Goal: Information Seeking & Learning: Learn about a topic

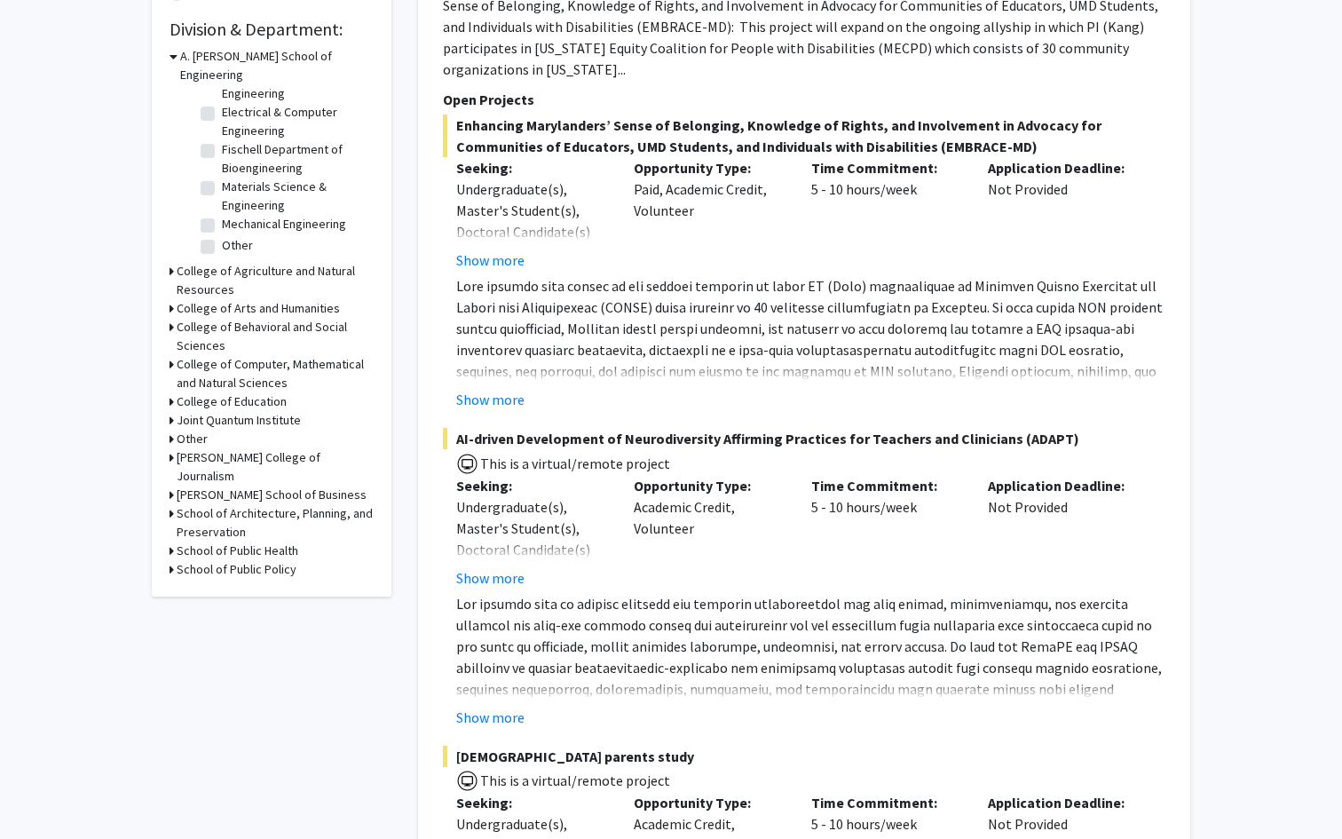
scroll to position [529, 0]
click at [176, 354] on div "College of Computer, Mathematical and Natural Sciences" at bounding box center [272, 372] width 204 height 37
click at [170, 354] on icon at bounding box center [172, 363] width 4 height 19
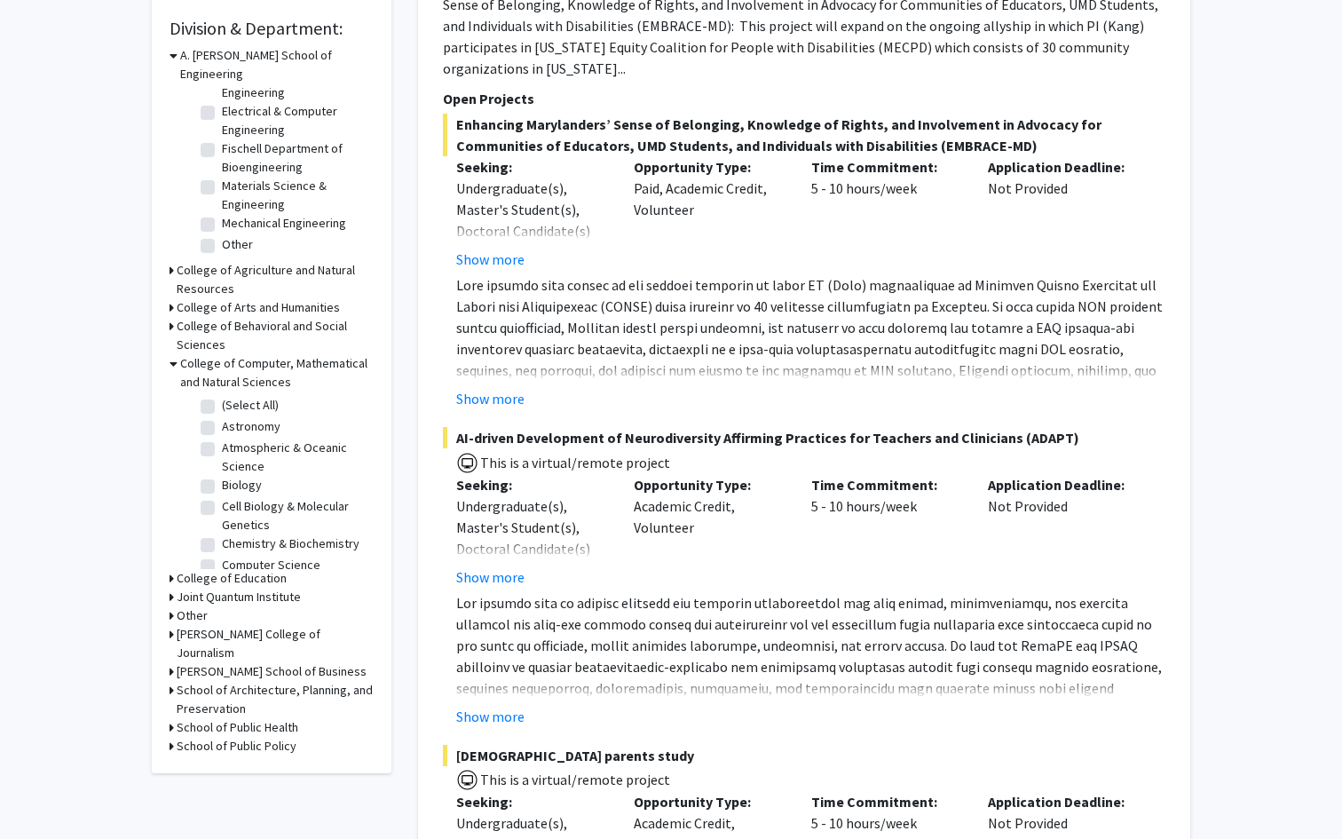
click at [222, 476] on label "Biology" at bounding box center [242, 485] width 40 height 19
click at [222, 476] on input "Biology" at bounding box center [228, 482] width 12 height 12
checkbox input "true"
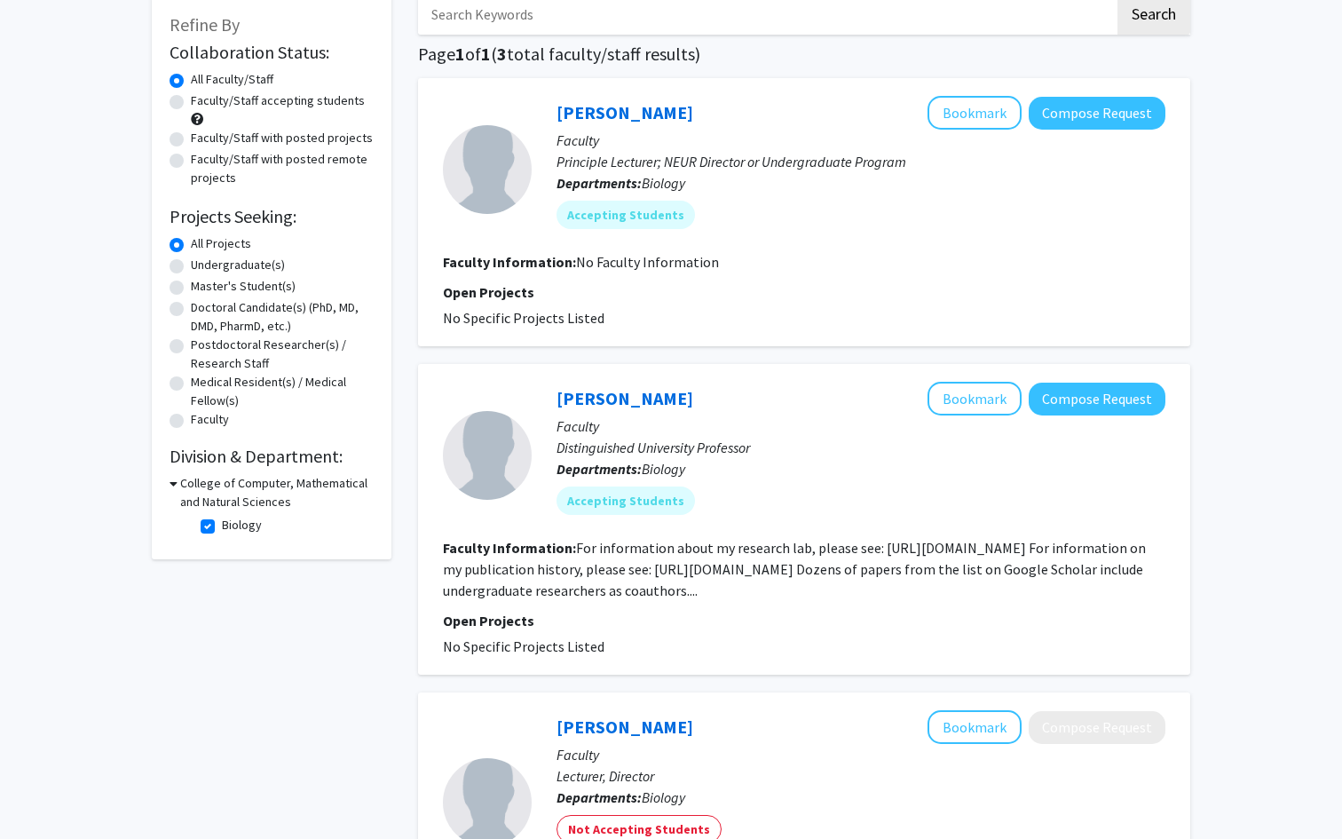
scroll to position [81, 0]
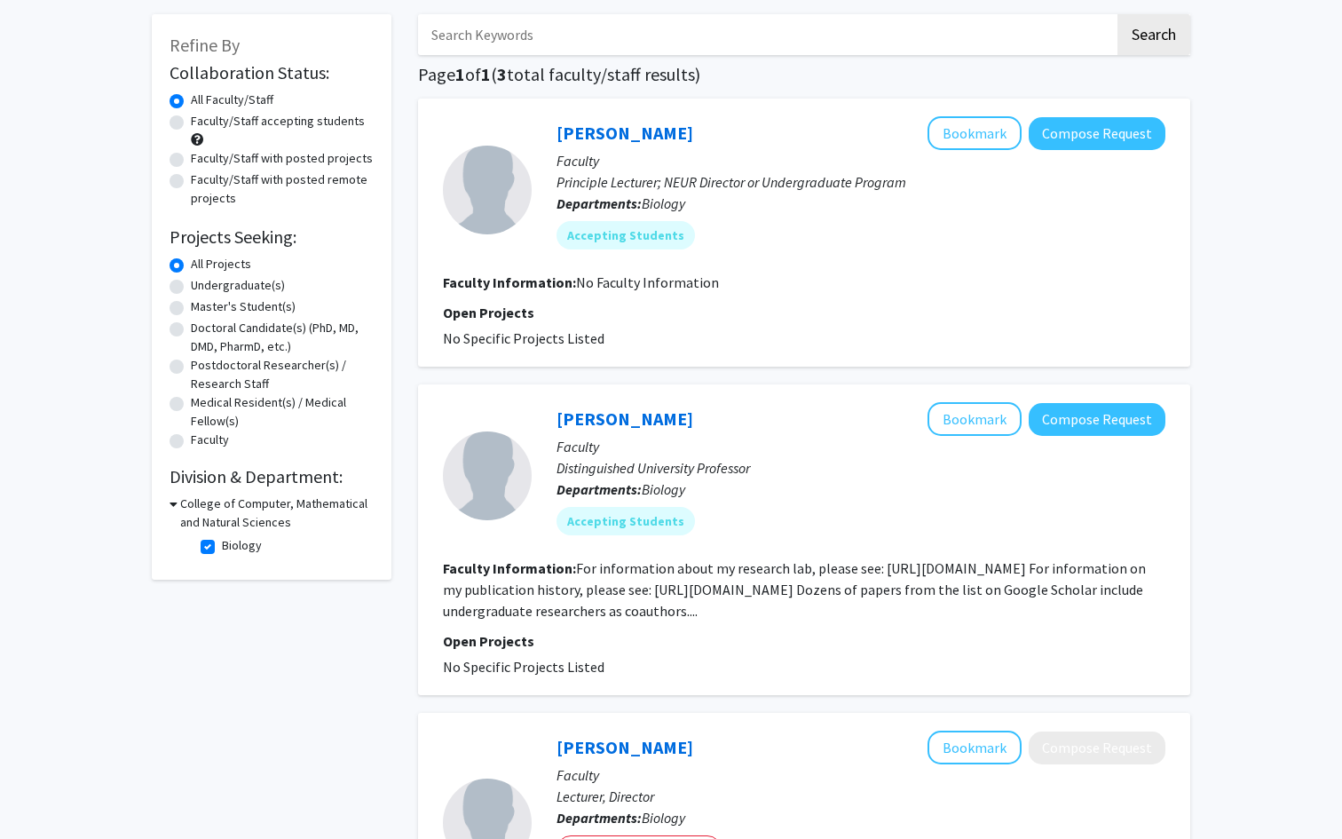
click at [222, 546] on label "Biology" at bounding box center [242, 545] width 40 height 19
click at [222, 546] on input "Biology" at bounding box center [228, 542] width 12 height 12
checkbox input "false"
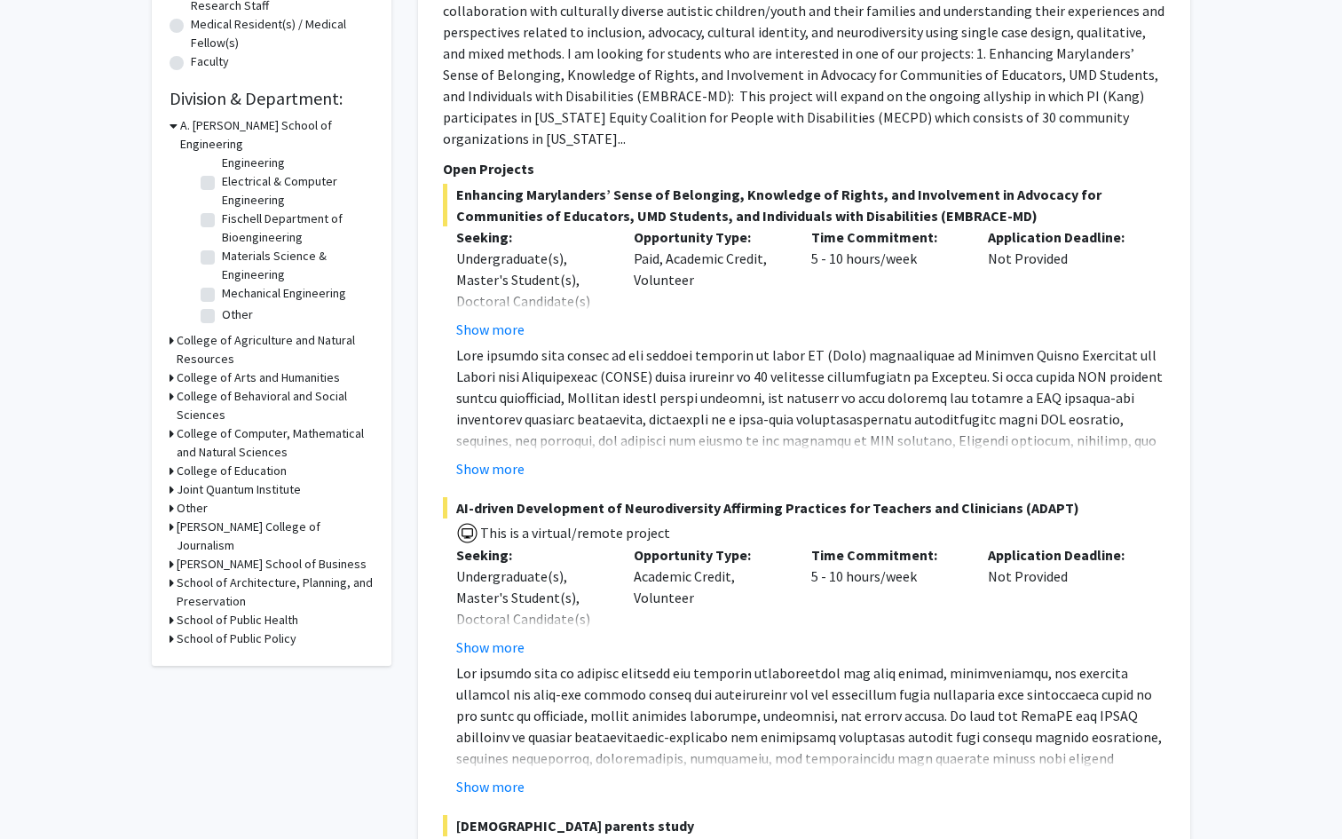
scroll to position [463, 0]
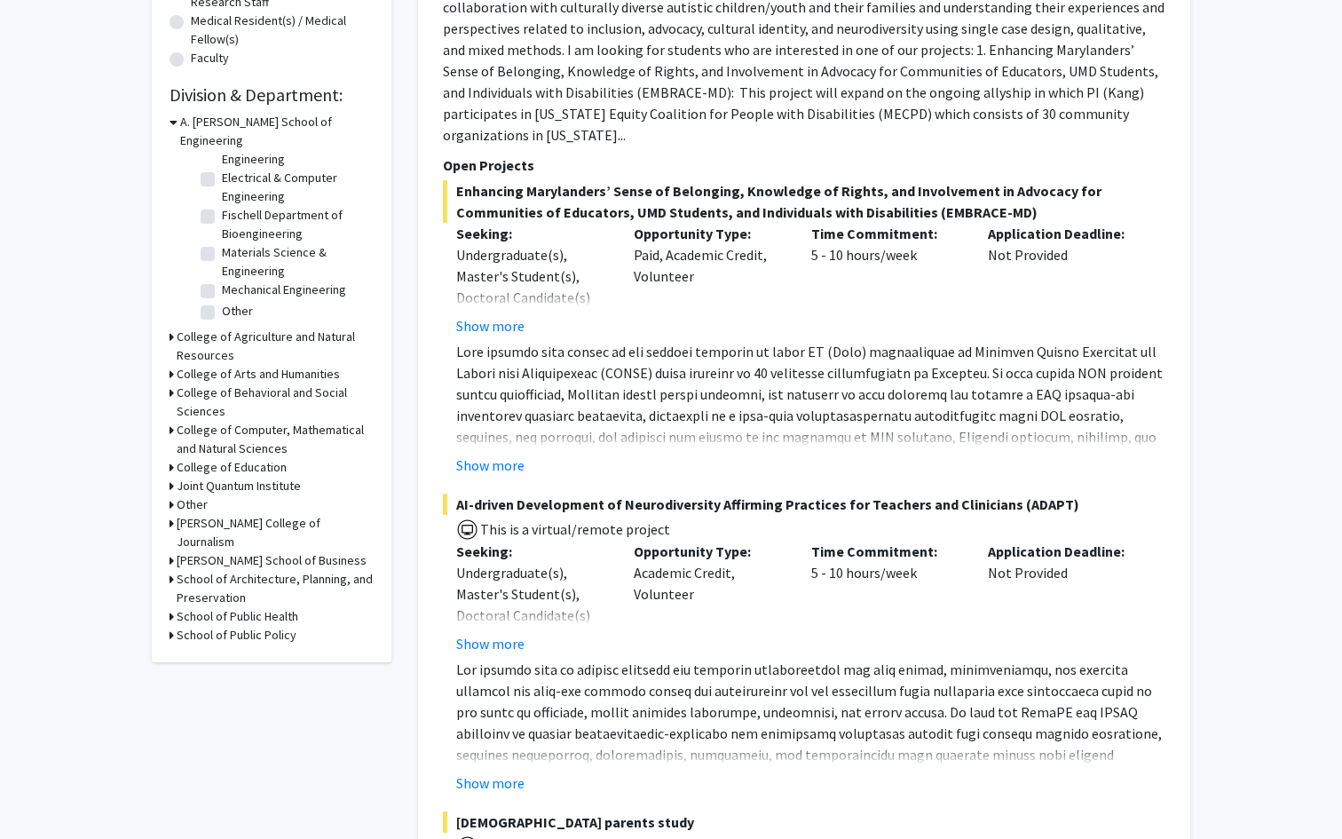
click at [212, 421] on h3 "College of Computer, Mathematical and Natural Sciences" at bounding box center [275, 439] width 197 height 37
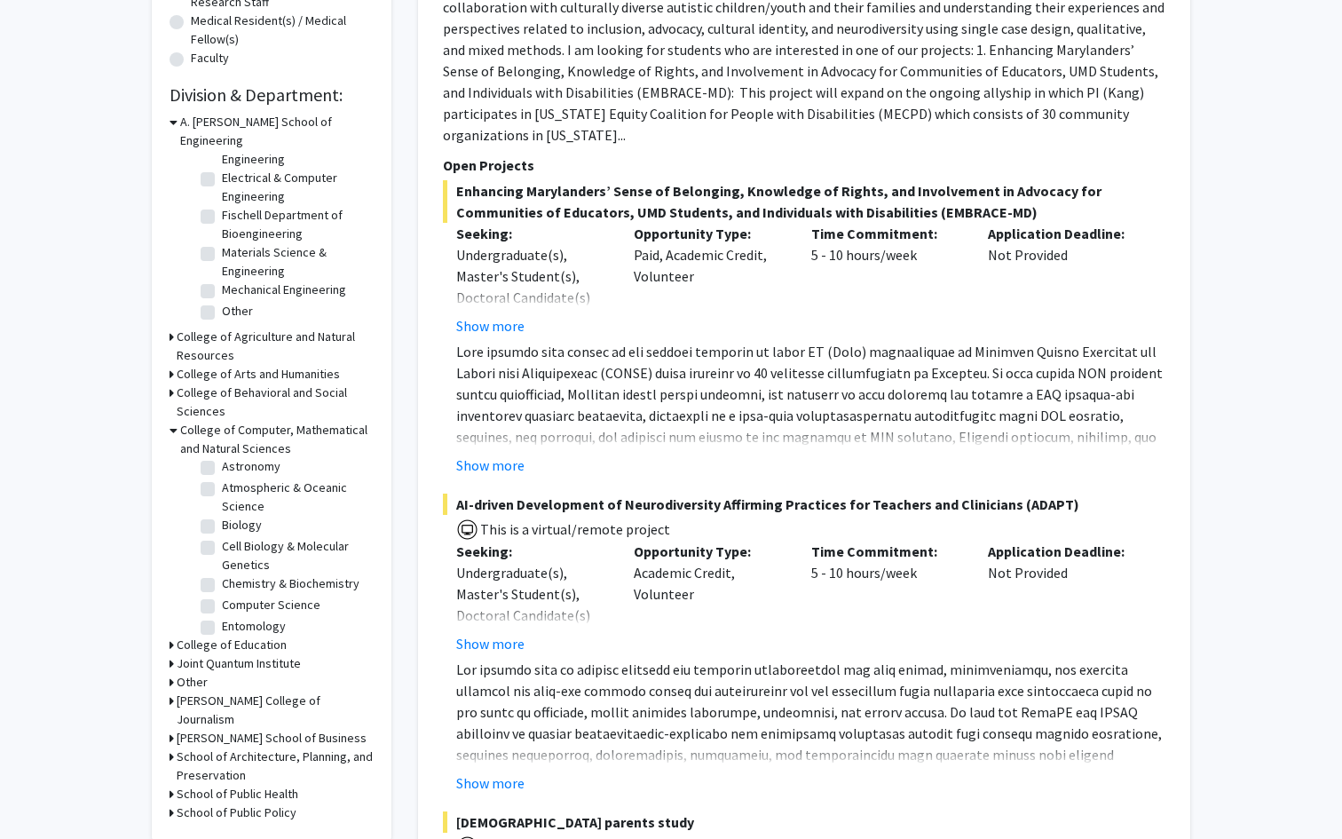
scroll to position [30, 0]
click at [222, 534] on label "Cell Biology & Molecular Genetics" at bounding box center [295, 552] width 147 height 37
click at [222, 534] on input "Cell Biology & Molecular Genetics" at bounding box center [228, 540] width 12 height 12
checkbox input "true"
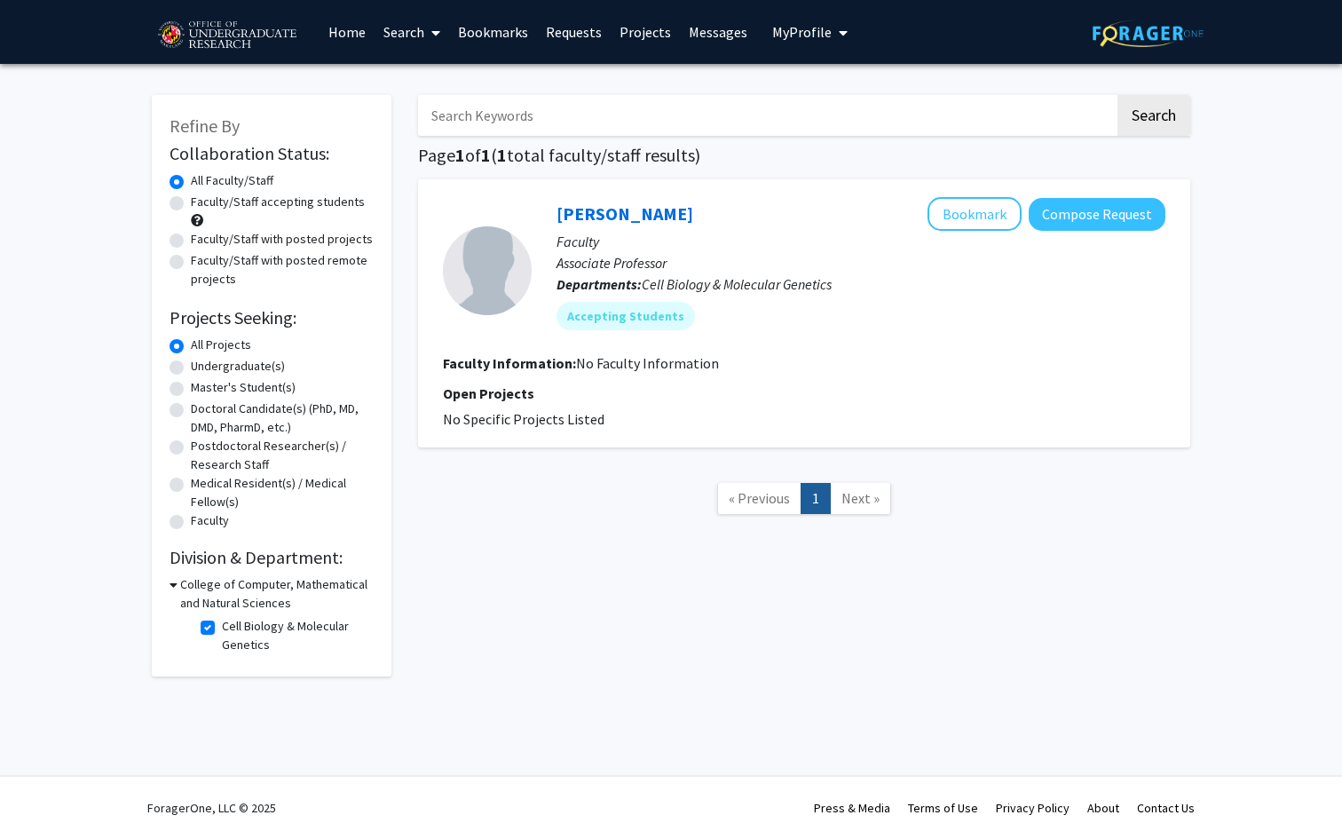
click at [756, 498] on span "« Previous" at bounding box center [759, 498] width 61 height 18
click at [174, 582] on icon at bounding box center [174, 584] width 8 height 19
click at [178, 587] on h3 "College of Computer, Mathematical and Natural Sciences" at bounding box center [275, 593] width 197 height 37
click at [222, 632] on label "Cell Biology & Molecular Genetics" at bounding box center [295, 635] width 147 height 37
click at [222, 629] on input "Cell Biology & Molecular Genetics" at bounding box center [228, 623] width 12 height 12
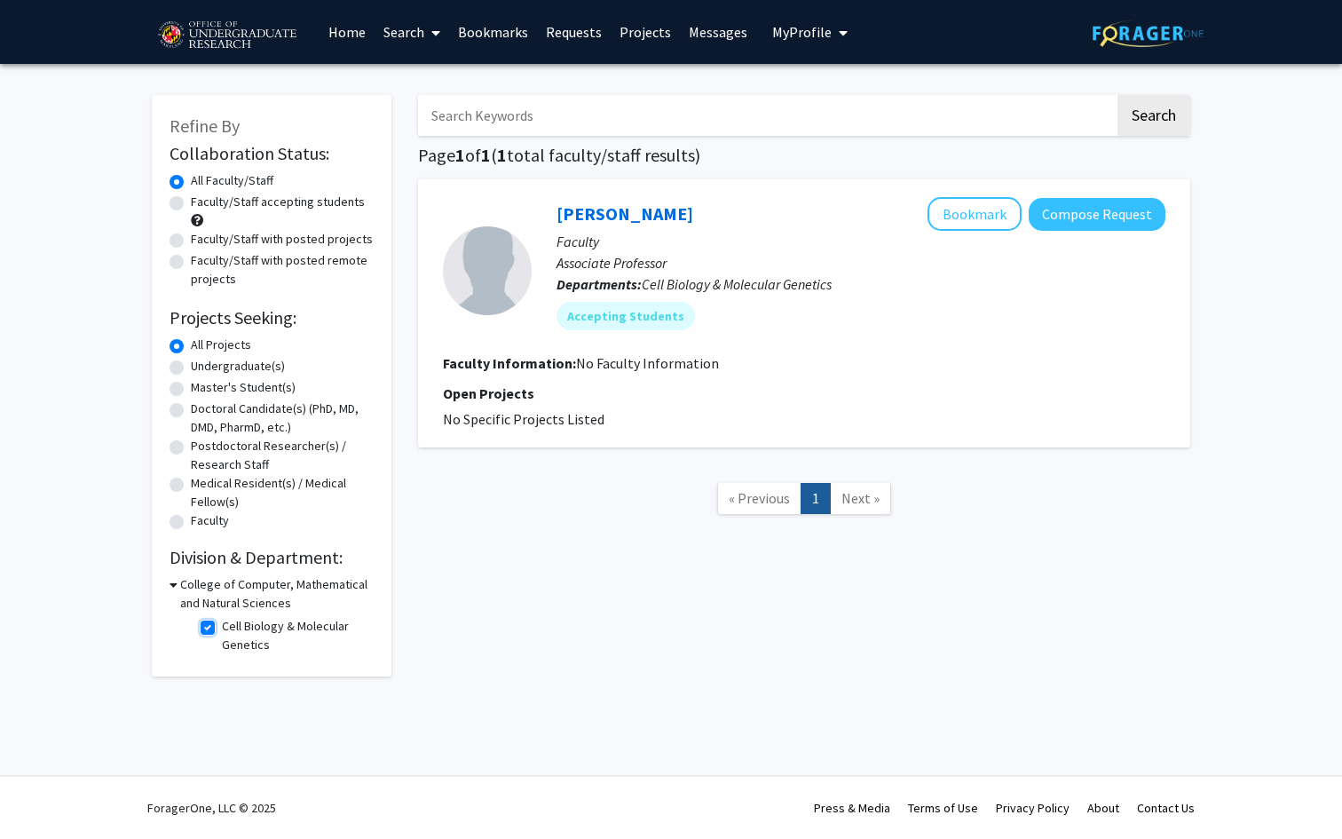
checkbox input "false"
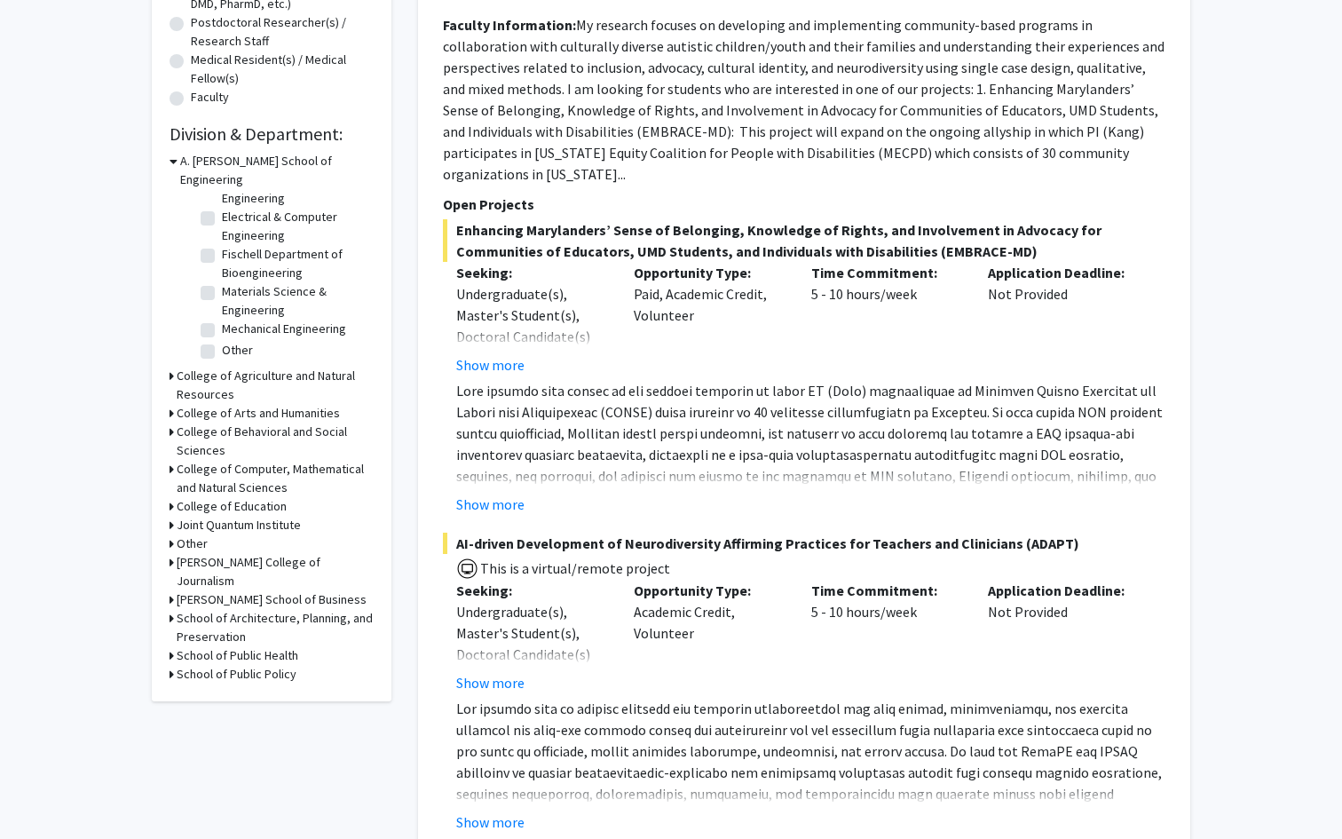
scroll to position [441, 0]
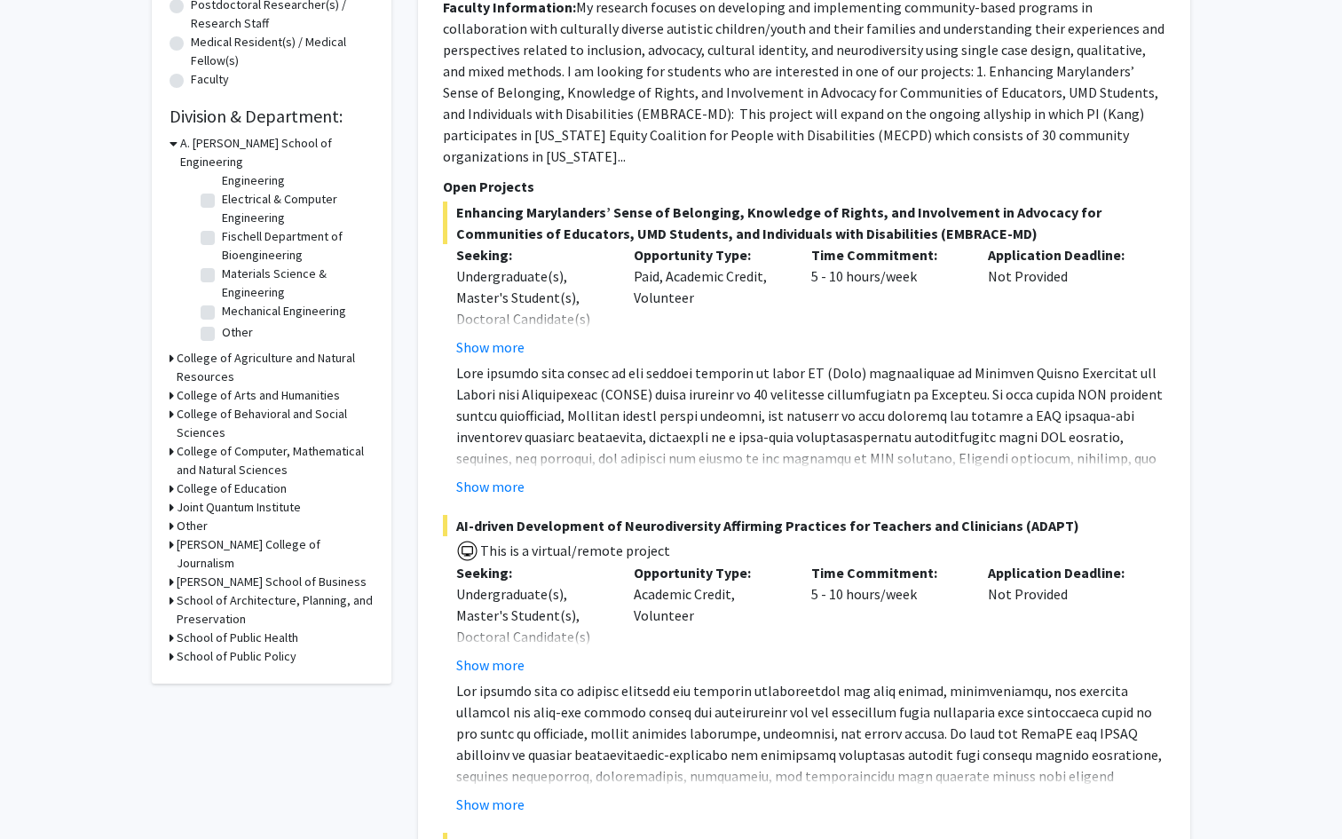
click at [202, 407] on h3 "College of Behavioral and Social Sciences" at bounding box center [275, 423] width 197 height 37
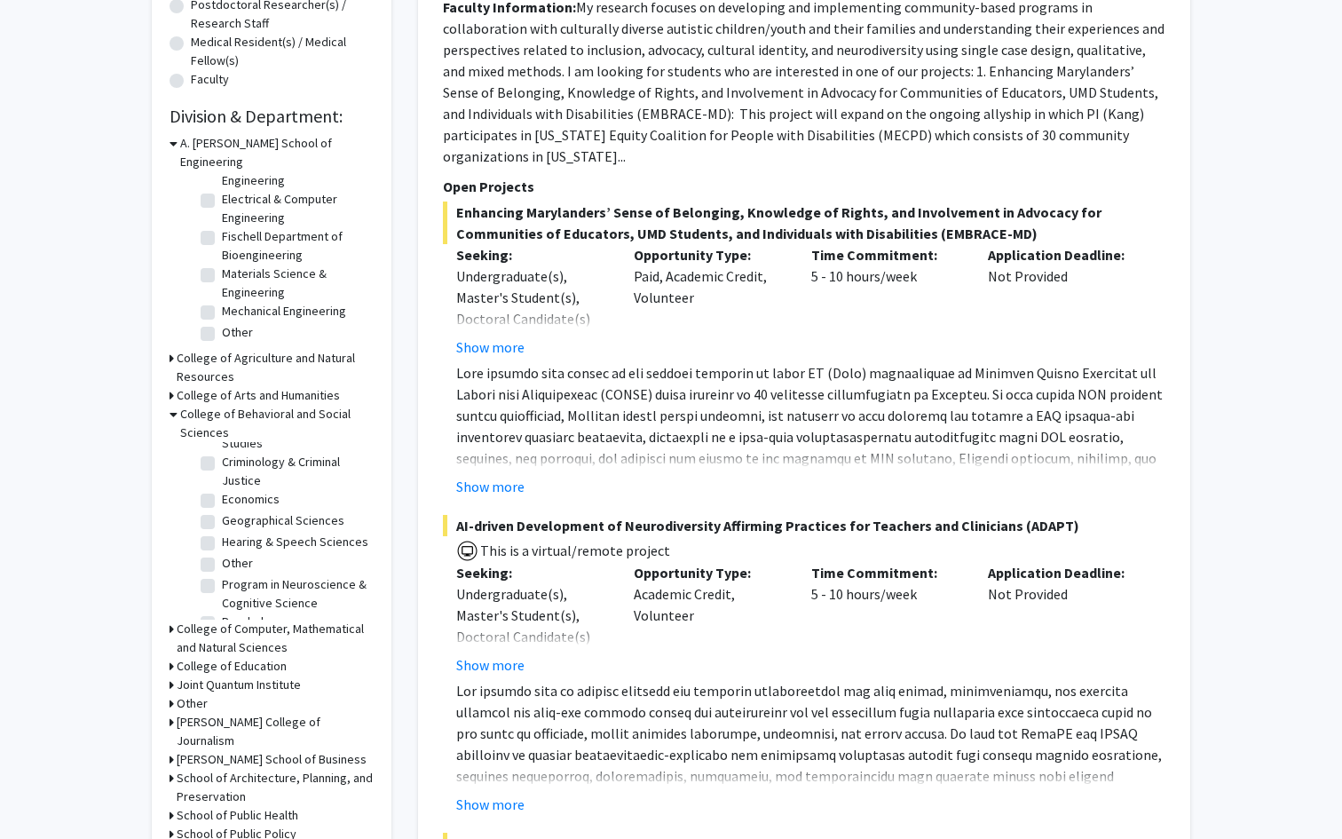
scroll to position [71, 0]
click at [222, 557] on label "Program in Neuroscience & Cognitive Science" at bounding box center [295, 575] width 147 height 37
click at [222, 557] on input "Program in Neuroscience & Cognitive Science" at bounding box center [228, 563] width 12 height 12
checkbox input "true"
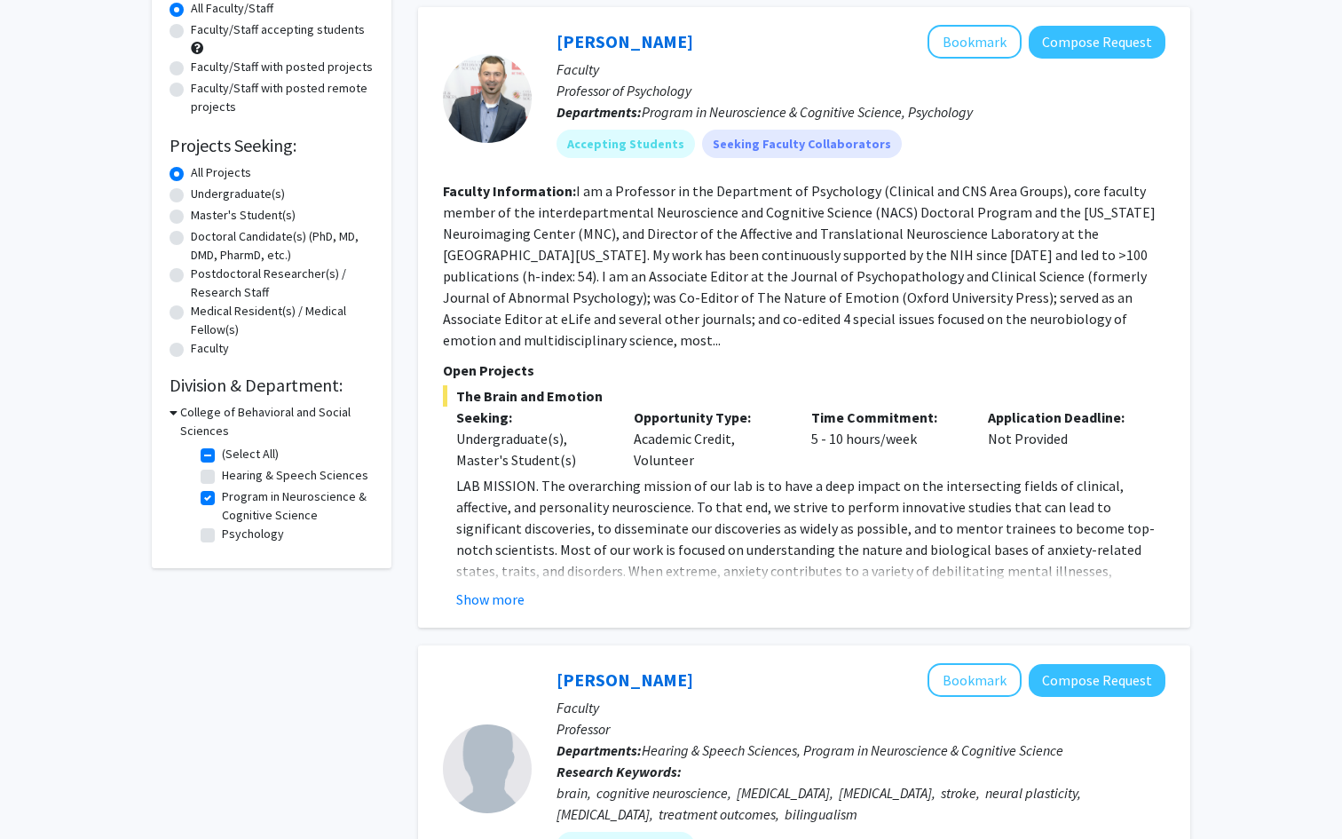
scroll to position [179, 0]
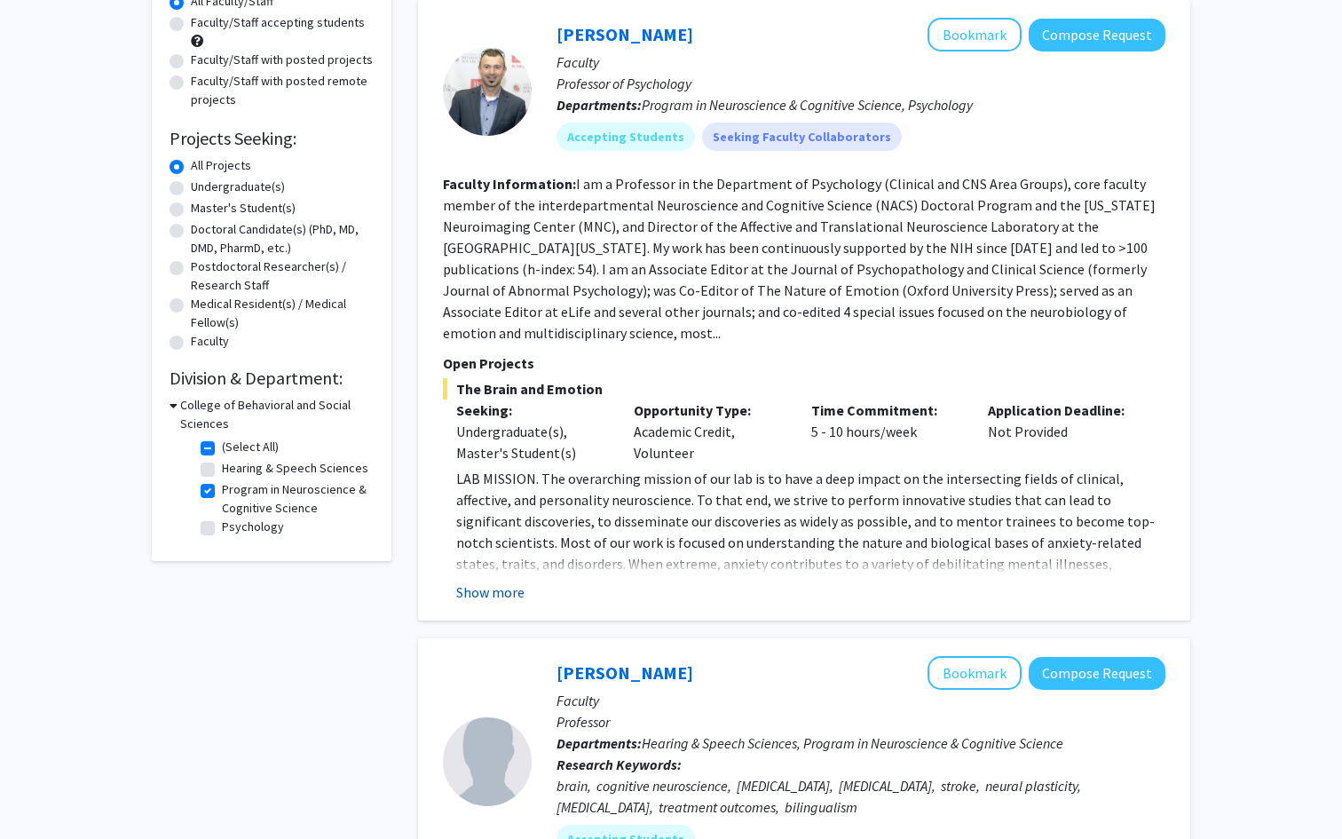
click at [517, 582] on button "Show more" at bounding box center [490, 592] width 68 height 21
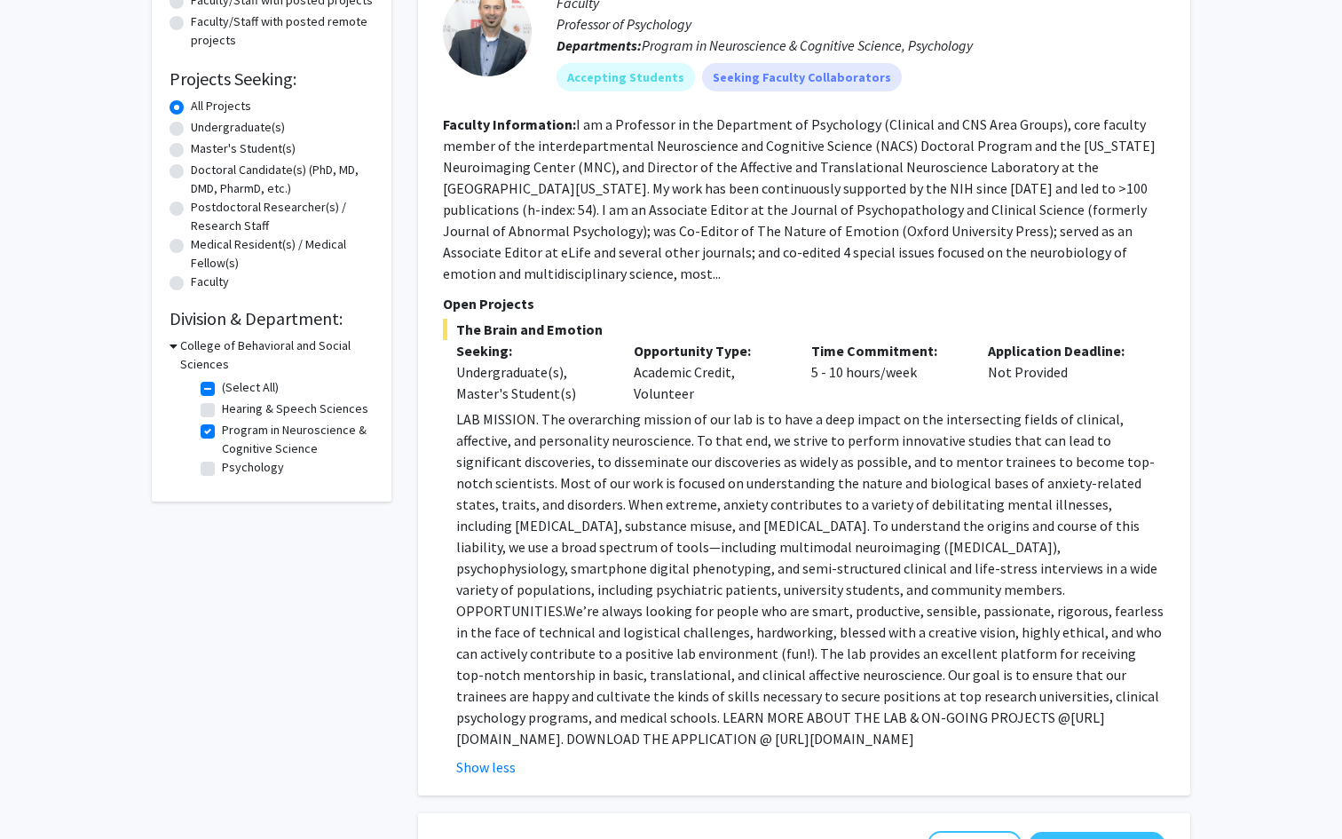
scroll to position [241, 0]
drag, startPoint x: 456, startPoint y: 715, endPoint x: 841, endPoint y: 721, distance: 384.5
click at [841, 721] on p "LAB MISSION. The overarching mission of our lab is to have a deep impact on the…" at bounding box center [810, 577] width 709 height 341
copy p "[URL][DOMAIN_NAME]"
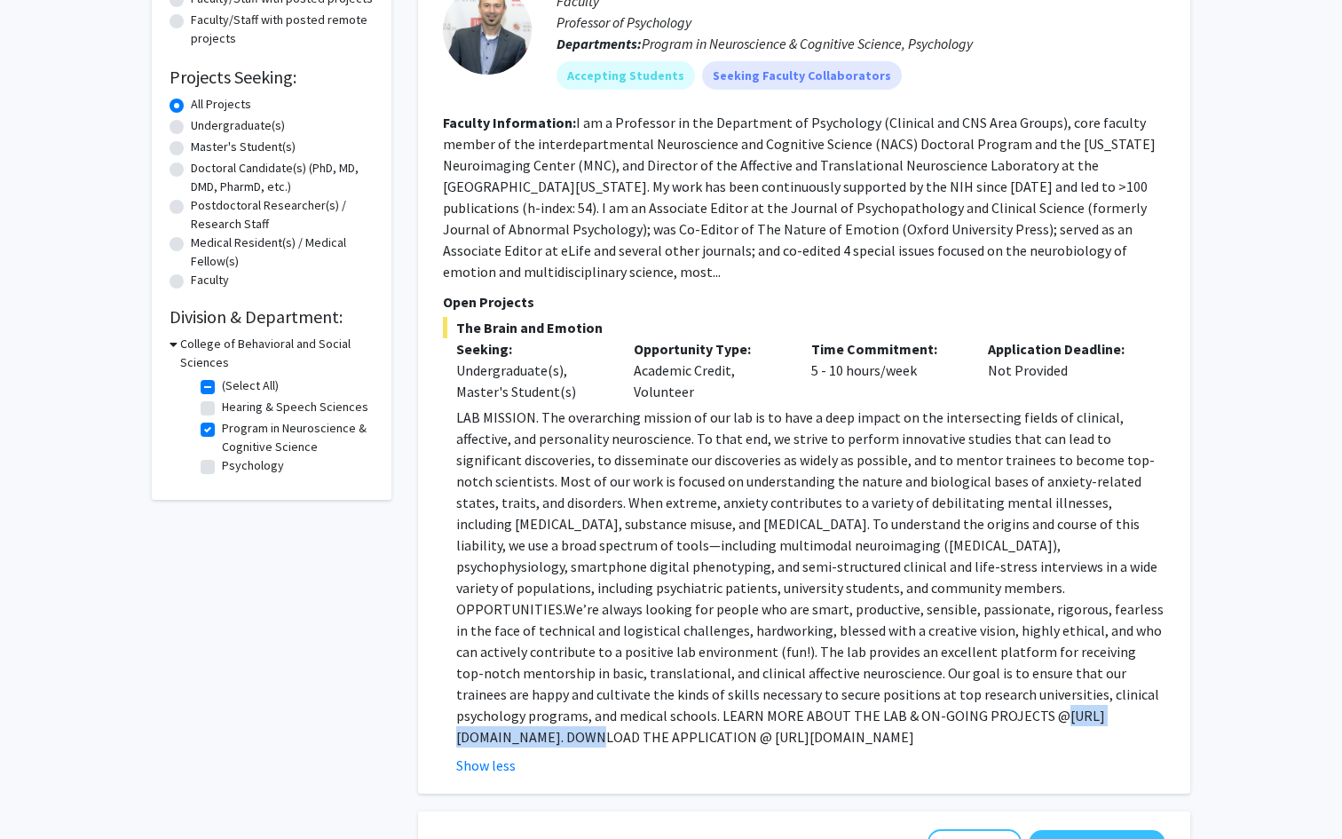
drag, startPoint x: 472, startPoint y: 695, endPoint x: 620, endPoint y: 701, distance: 147.5
click at [620, 701] on p "LAB MISSION. The overarching mission of our lab is to have a deep impact on the…" at bounding box center [810, 577] width 709 height 341
copy p "[URL][DOMAIN_NAME]."
click at [538, 724] on p "LAB MISSION. The overarching mission of our lab is to have a deep impact on the…" at bounding box center [810, 577] width 709 height 341
drag, startPoint x: 454, startPoint y: 716, endPoint x: 552, endPoint y: 709, distance: 98.7
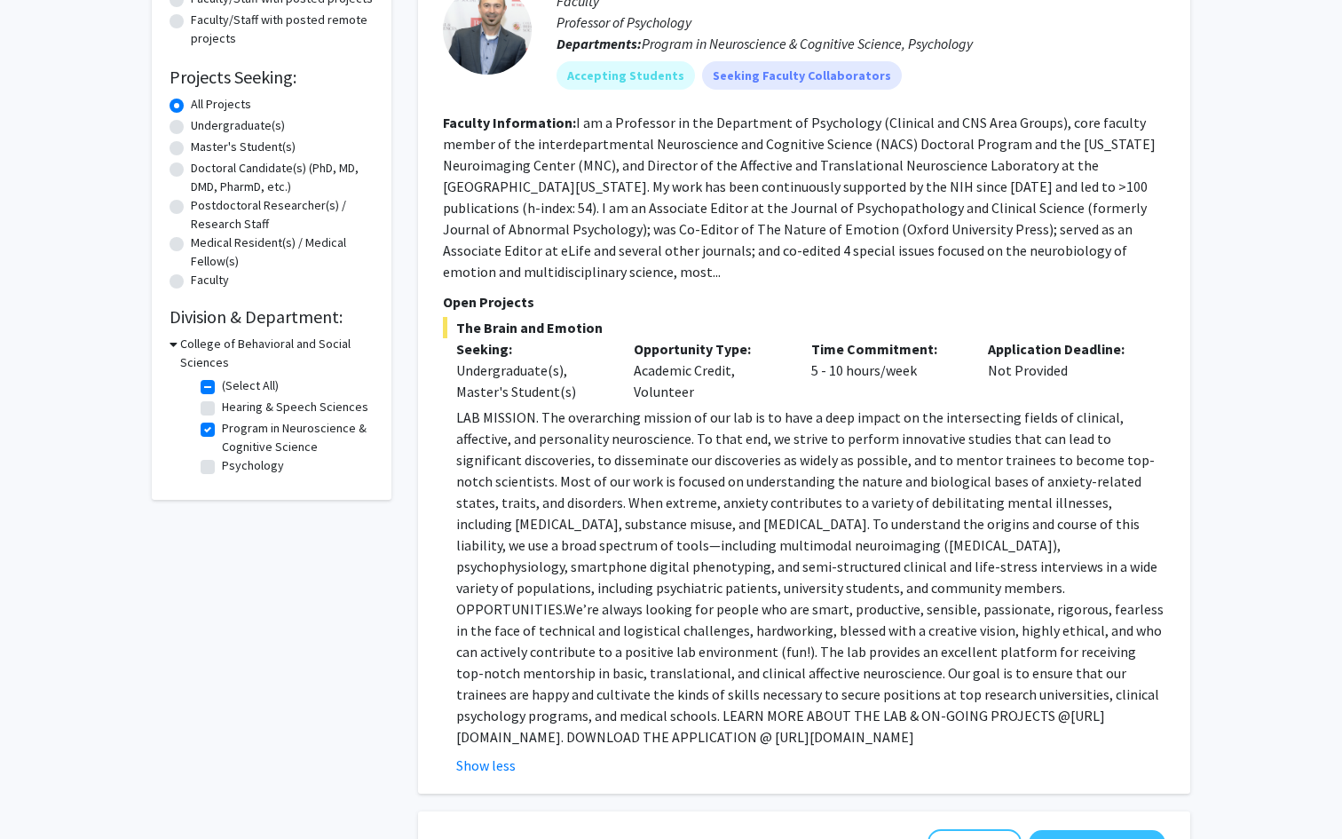
click at [552, 709] on fg-read-more "LAB MISSION. The overarching mission of our lab is to have a deep impact on the…" at bounding box center [804, 591] width 723 height 369
click at [505, 701] on p "LAB MISSION. The overarching mission of our lab is to have a deep impact on the…" at bounding box center [810, 577] width 709 height 341
drag, startPoint x: 471, startPoint y: 695, endPoint x: 617, endPoint y: 702, distance: 145.8
click at [617, 702] on p "LAB MISSION. The overarching mission of our lab is to have a deep impact on the…" at bounding box center [810, 577] width 709 height 341
copy p "[URL][DOMAIN_NAME]"
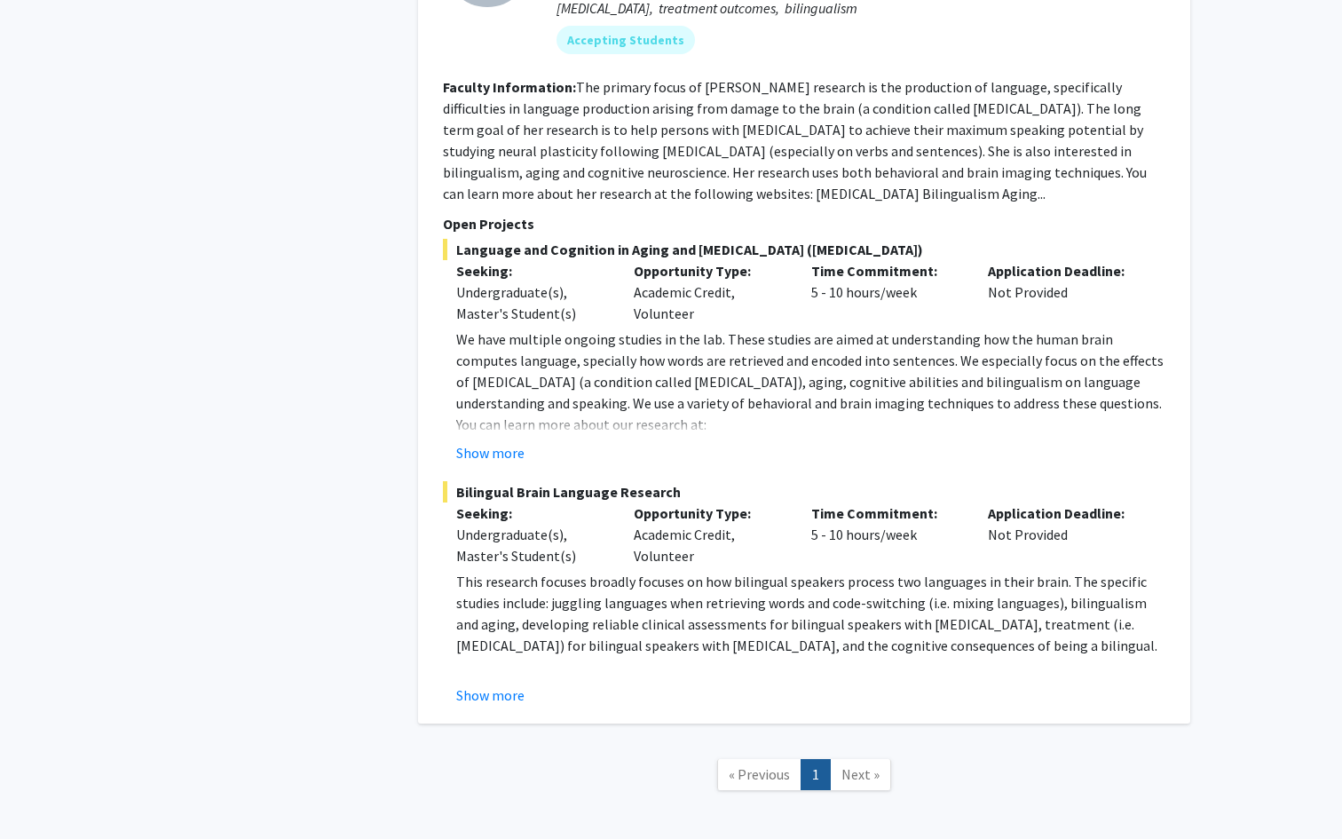
scroll to position [1272, 0]
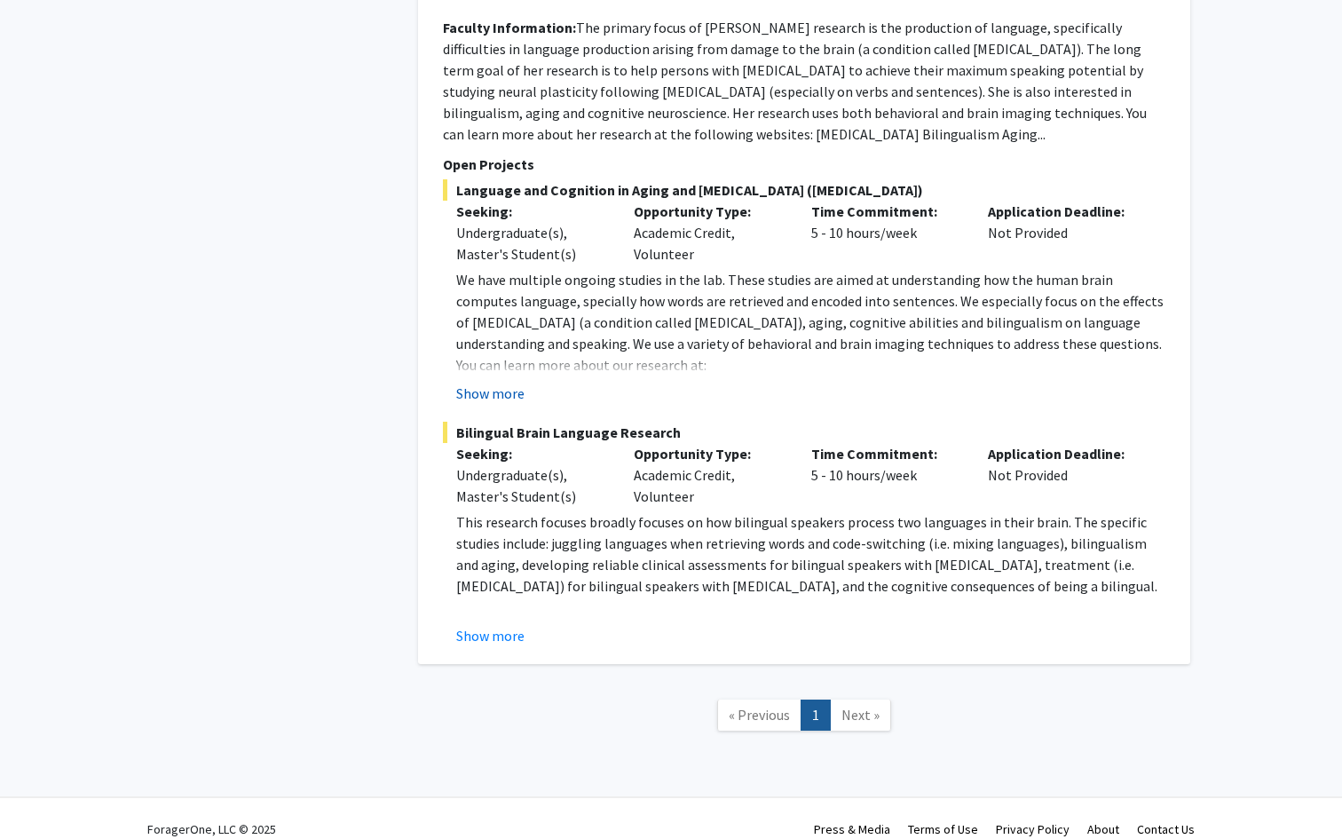
click at [496, 383] on button "Show more" at bounding box center [490, 393] width 68 height 21
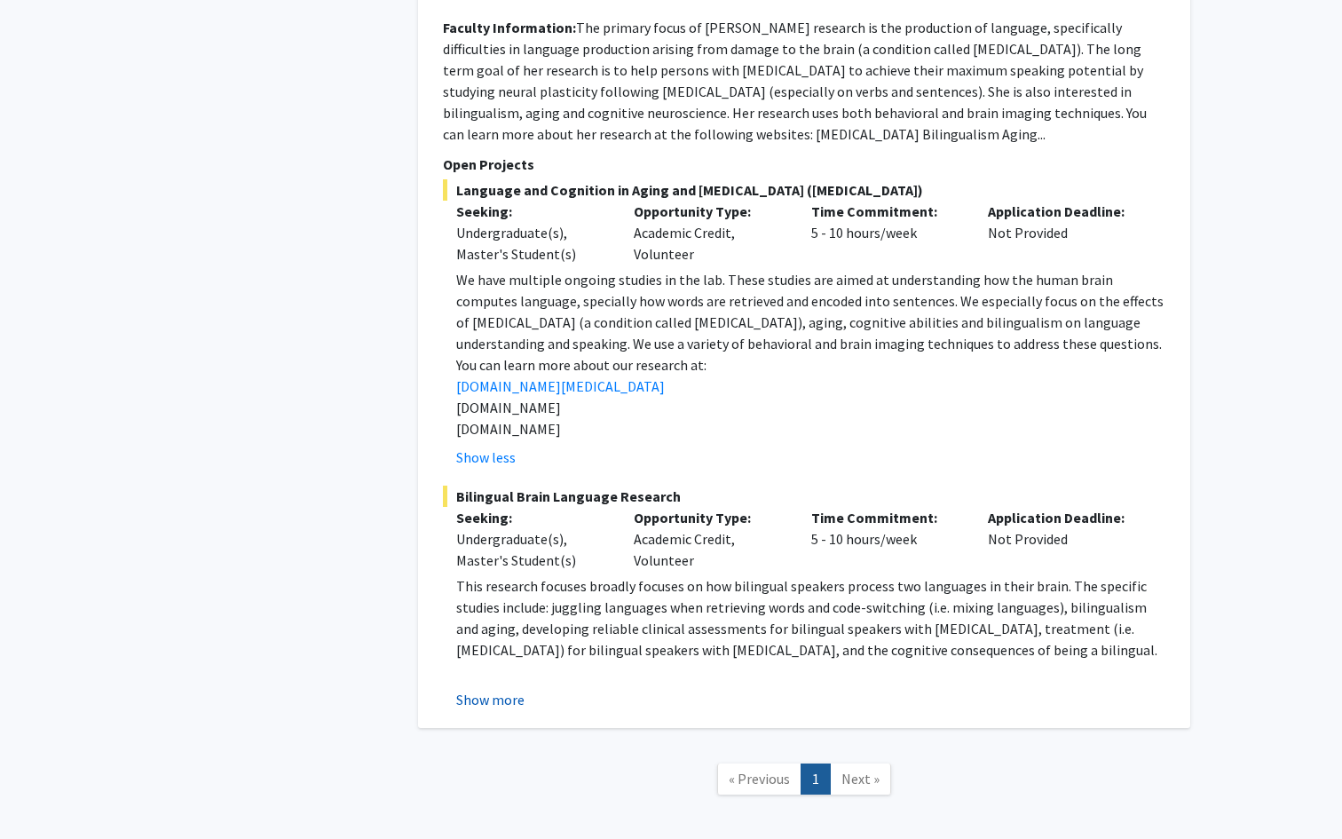
click at [487, 689] on button "Show more" at bounding box center [490, 699] width 68 height 21
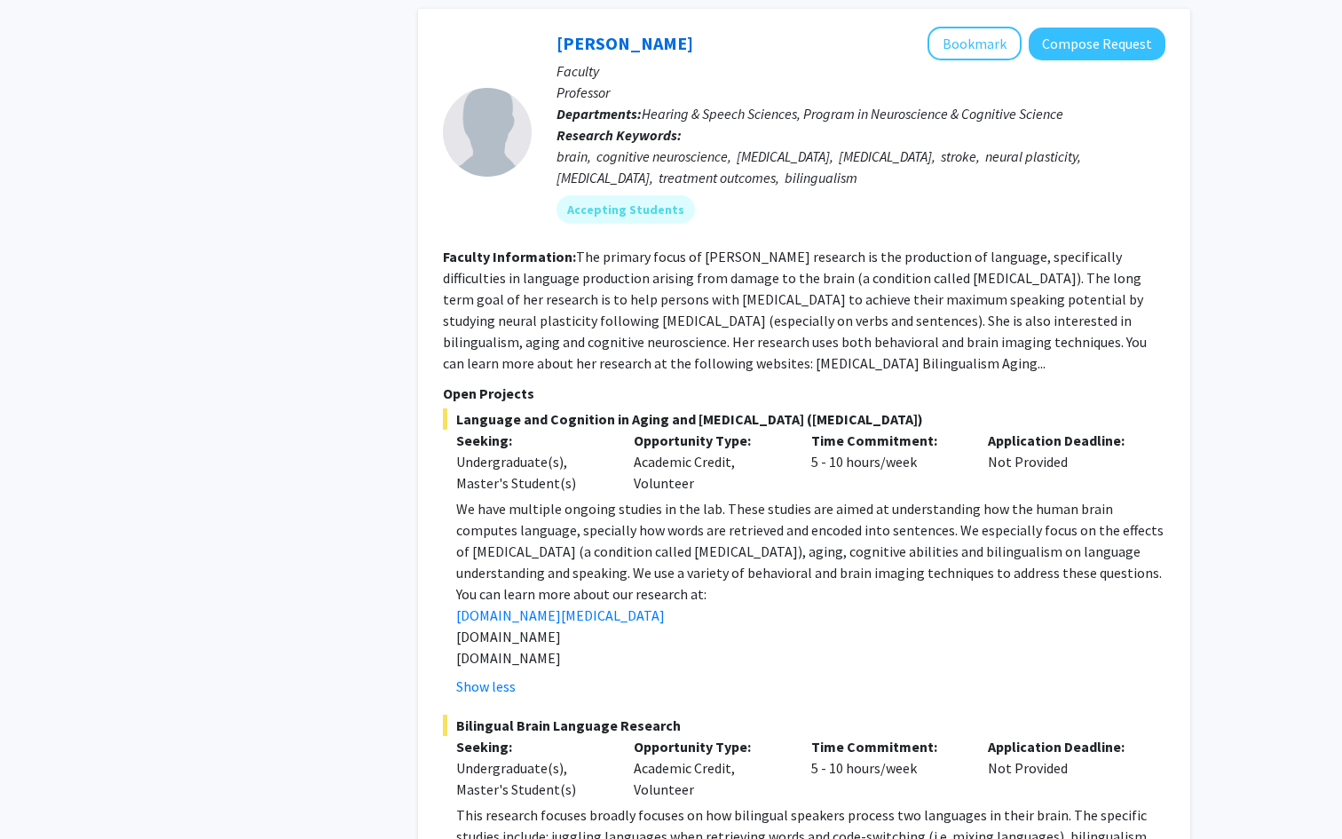
scroll to position [1011, 0]
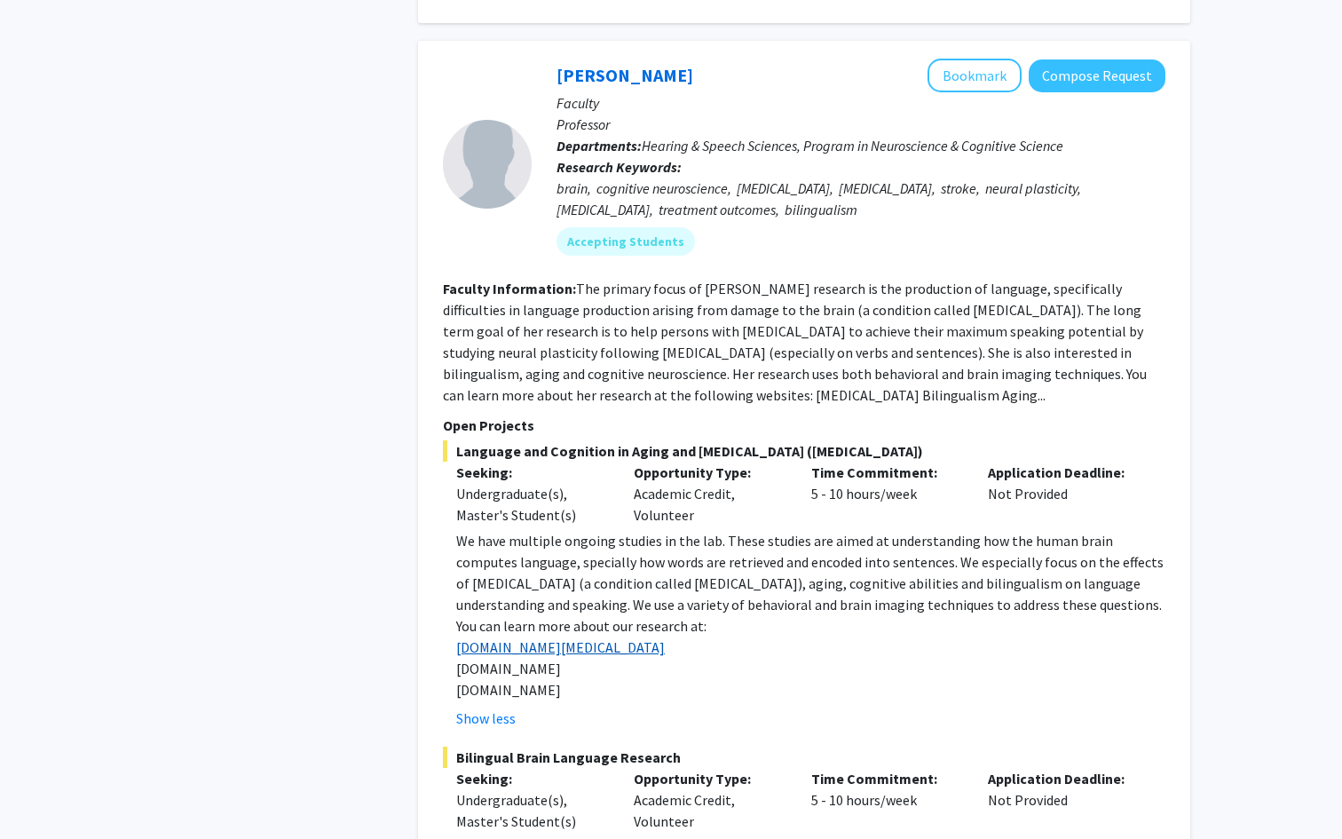
click at [568, 638] on link "[DOMAIN_NAME][MEDICAL_DATA]" at bounding box center [560, 647] width 209 height 18
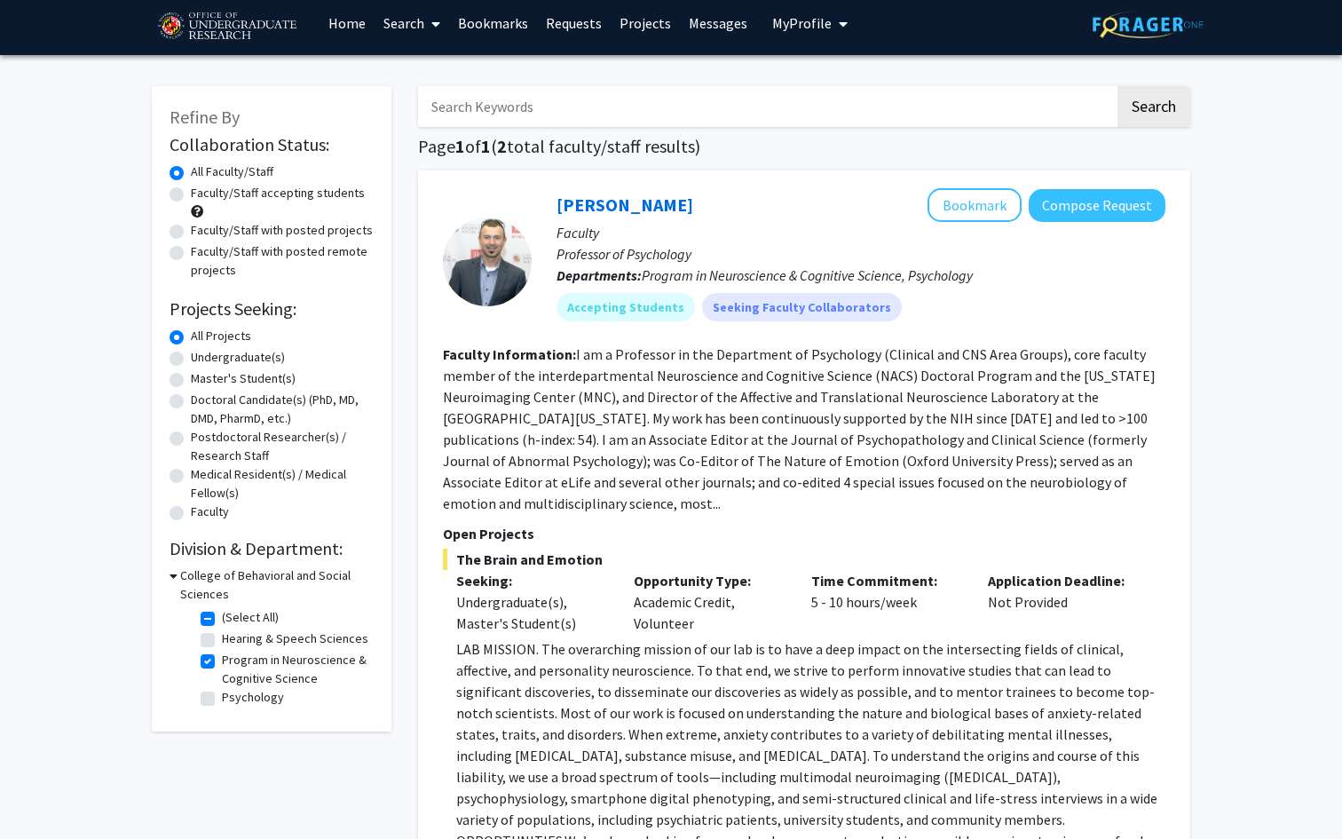
scroll to position [0, 0]
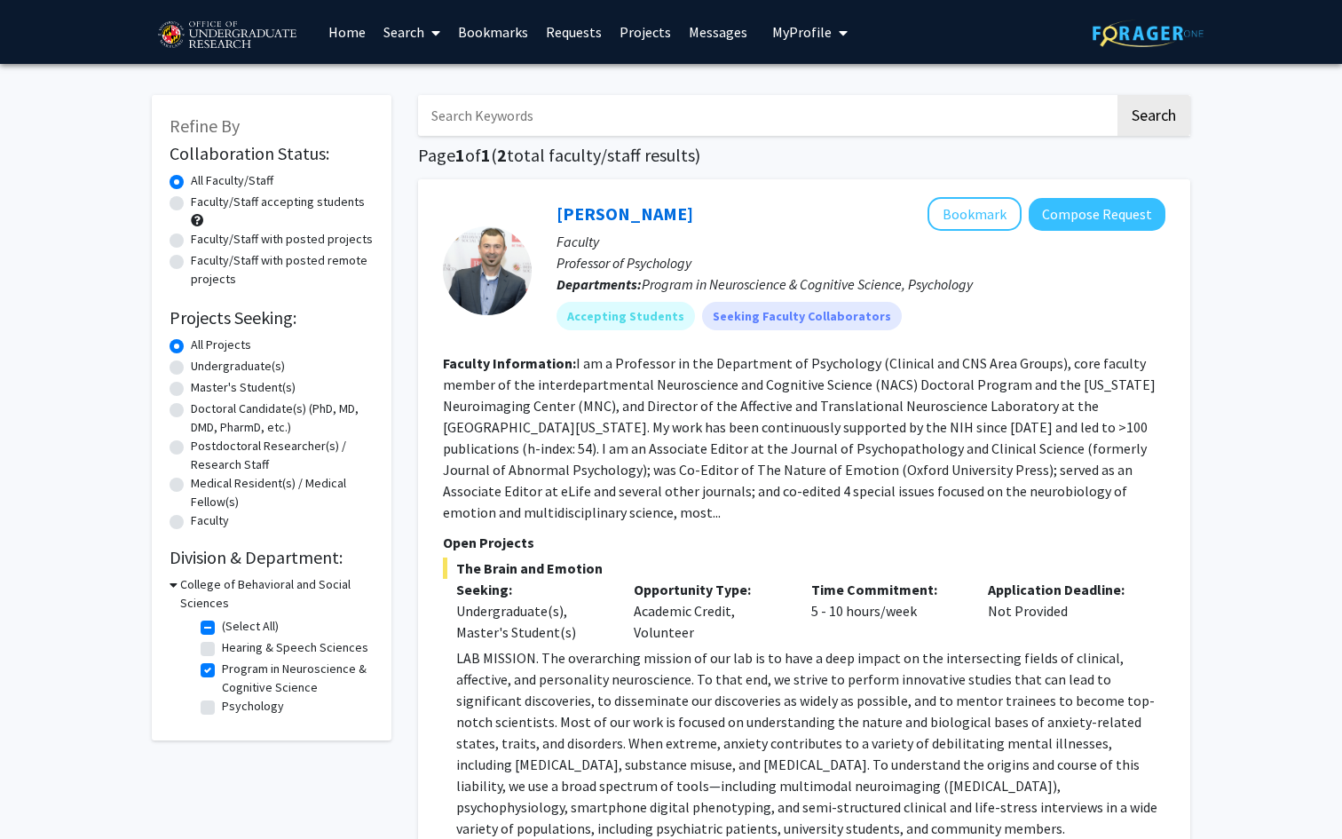
click at [222, 669] on label "Program in Neuroscience & Cognitive Science" at bounding box center [295, 678] width 147 height 37
click at [222, 669] on input "Program in Neuroscience & Cognitive Science" at bounding box center [228, 666] width 12 height 12
checkbox input "false"
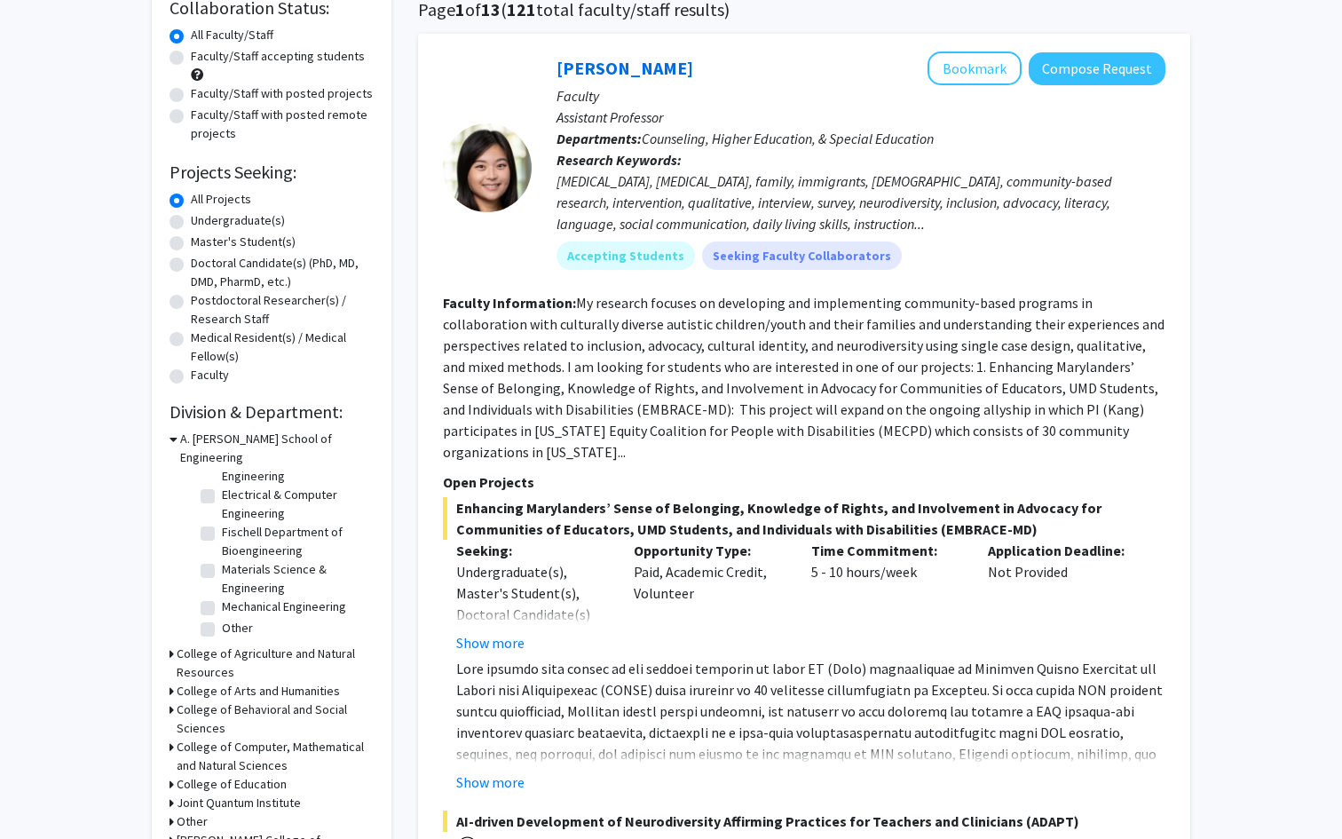
scroll to position [151, 0]
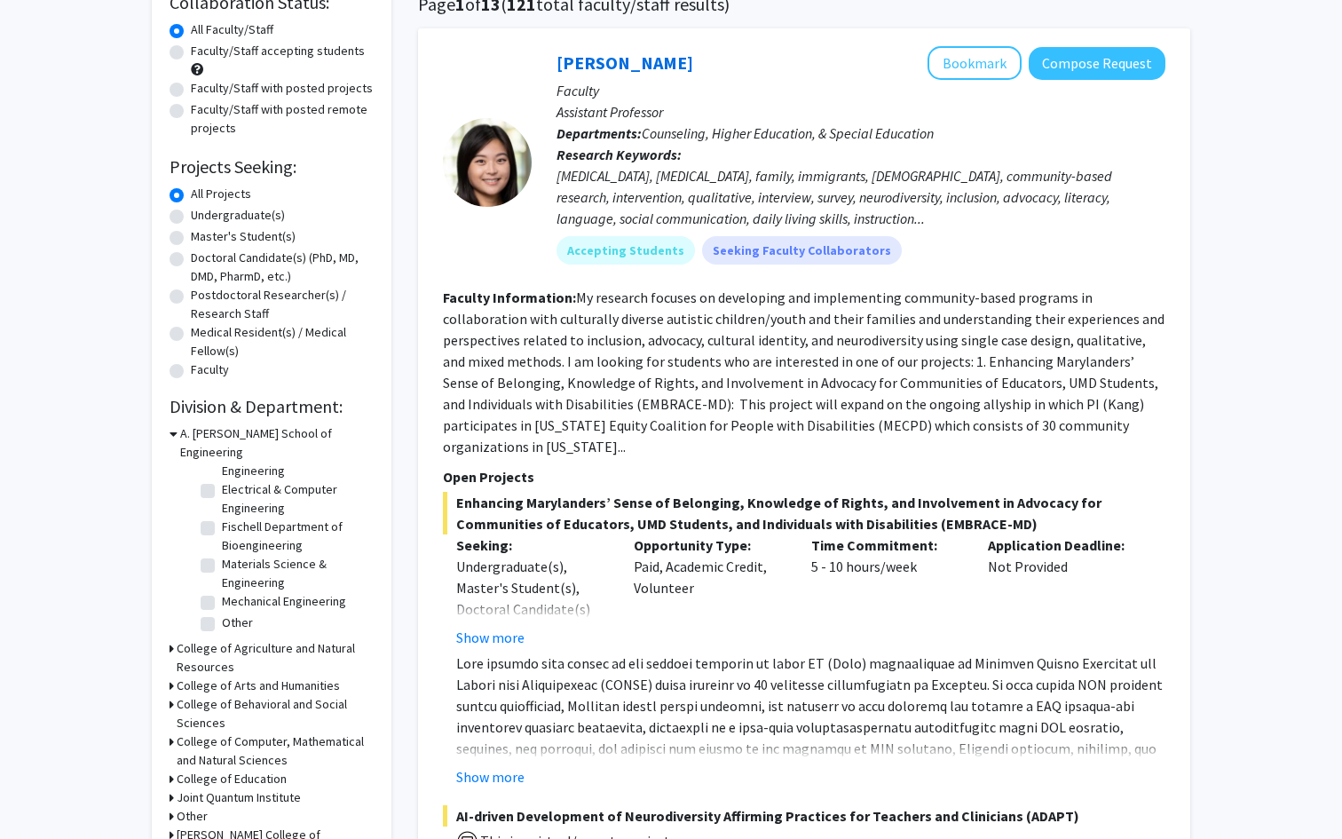
click at [249, 732] on h3 "College of Computer, Mathematical and Natural Sciences" at bounding box center [275, 750] width 197 height 37
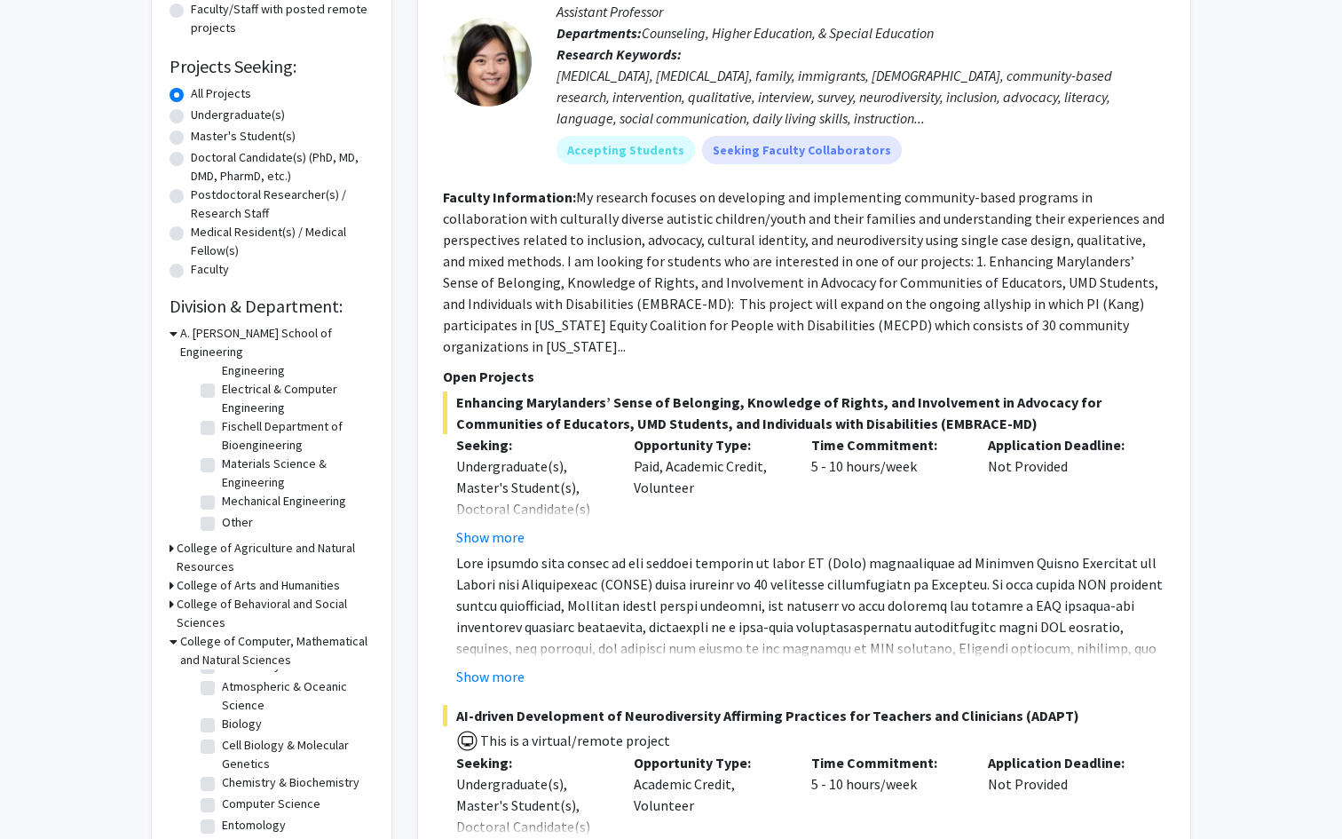
scroll to position [14, 0]
click at [222, 740] on label "Biology" at bounding box center [242, 749] width 40 height 19
click at [222, 740] on input "Biology" at bounding box center [228, 746] width 12 height 12
checkbox input "true"
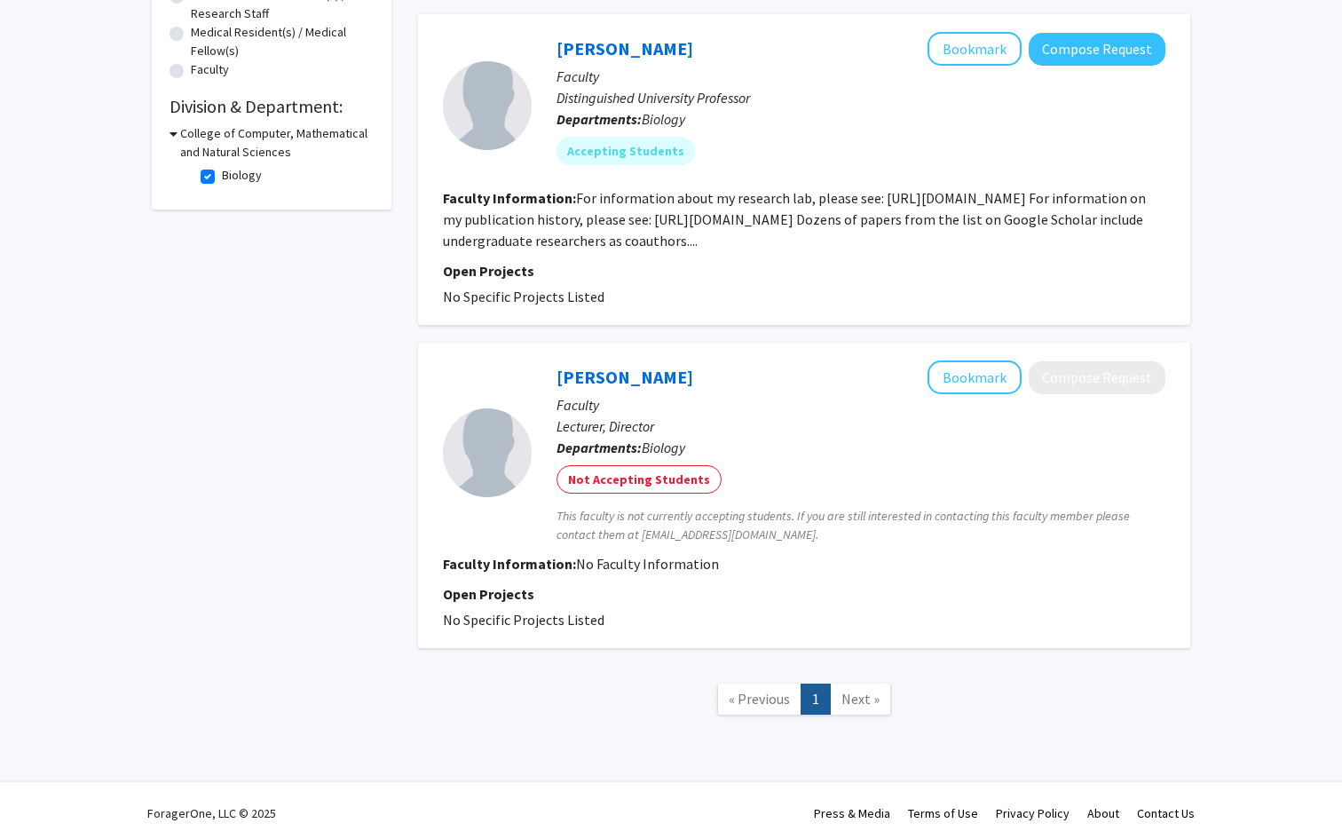
scroll to position [456, 0]
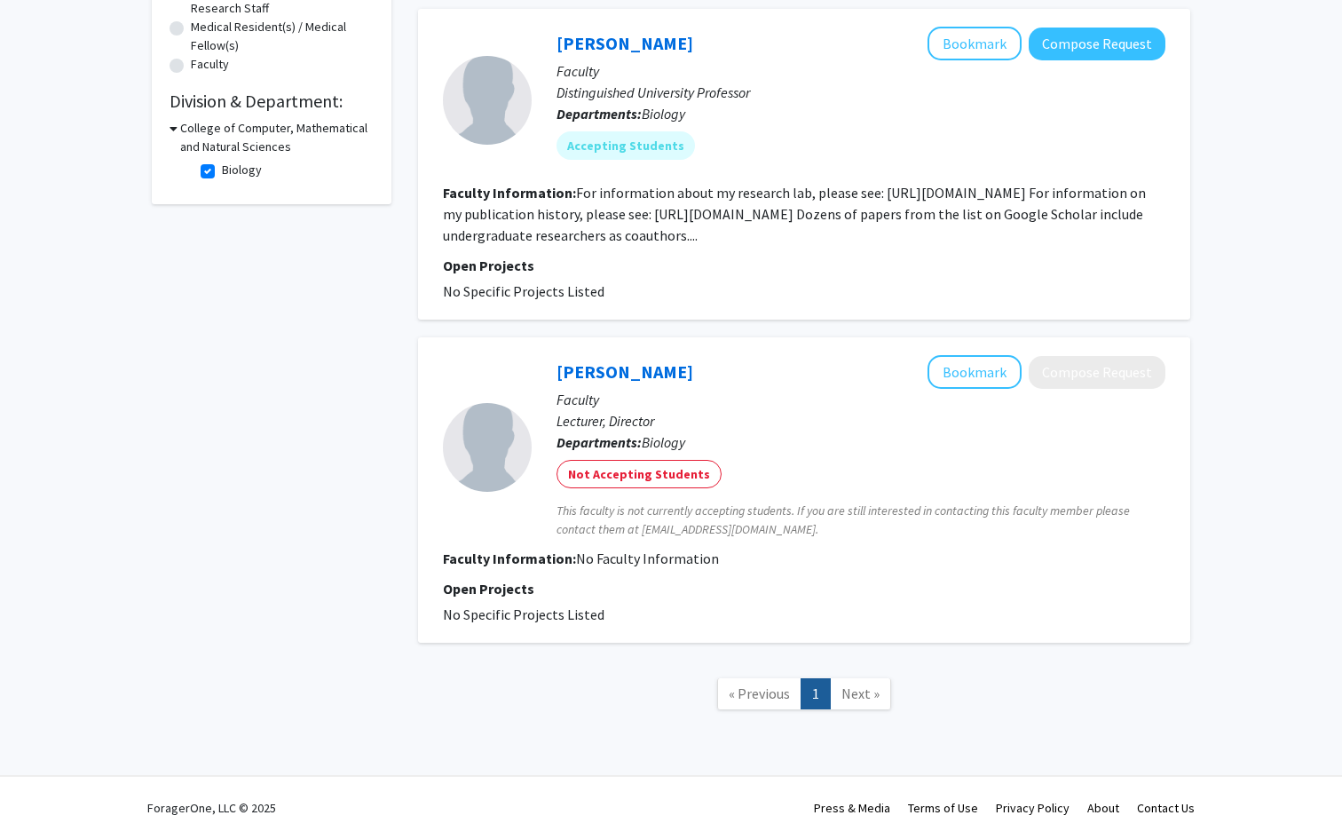
click at [484, 475] on div at bounding box center [487, 447] width 89 height 89
click at [646, 366] on link "[PERSON_NAME]" at bounding box center [625, 371] width 137 height 22
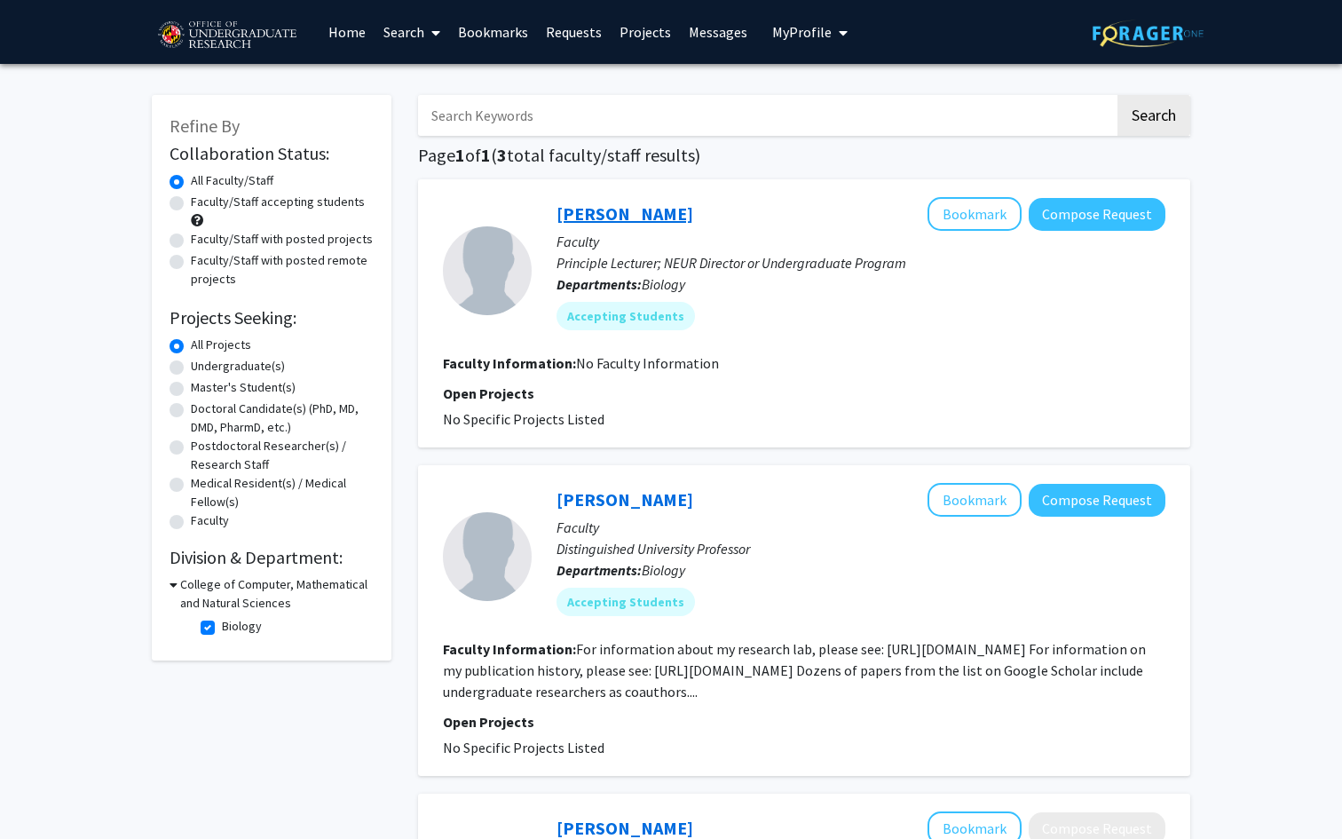
click at [608, 214] on link "[PERSON_NAME]" at bounding box center [625, 213] width 137 height 22
